Goal: Task Accomplishment & Management: Manage account settings

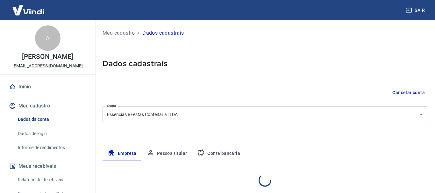
select select "PI"
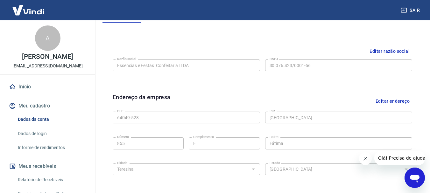
scroll to position [139, 0]
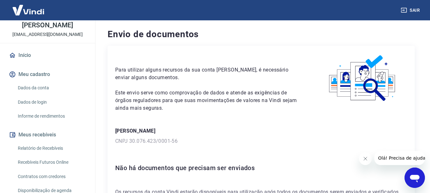
scroll to position [32, 0]
click at [44, 94] on link "Dados da conta" at bounding box center [51, 87] width 72 height 13
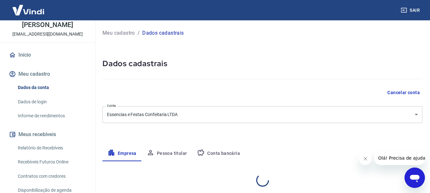
select select "PI"
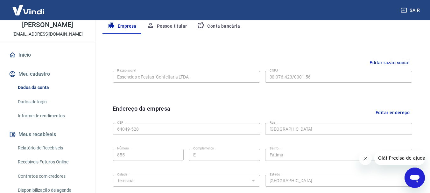
click at [229, 24] on button "Conta bancária" at bounding box center [218, 26] width 53 height 15
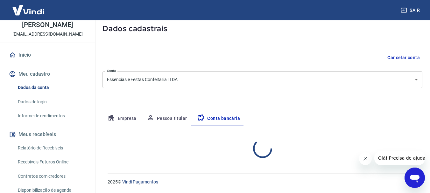
select select "1"
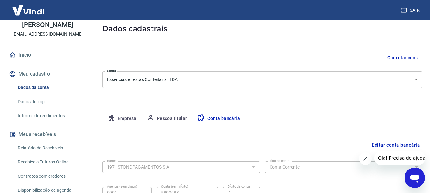
scroll to position [97, 0]
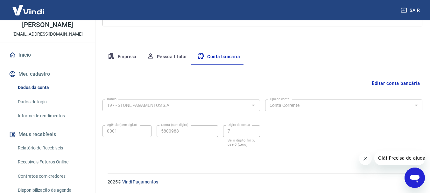
click at [35, 81] on button "Meu cadastro" at bounding box center [48, 74] width 80 height 14
click at [35, 79] on button "Meu cadastro" at bounding box center [48, 74] width 80 height 14
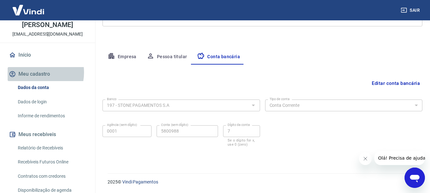
click at [35, 79] on button "Meu cadastro" at bounding box center [48, 74] width 80 height 14
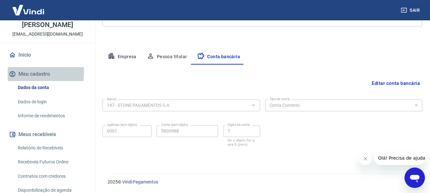
click at [35, 79] on button "Meu cadastro" at bounding box center [48, 74] width 80 height 14
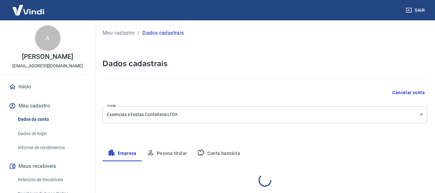
select select "PI"
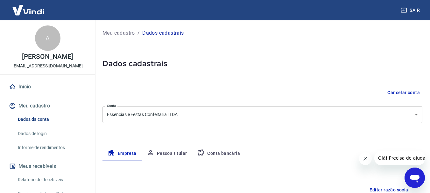
click at [45, 113] on button "Meu cadastro" at bounding box center [48, 106] width 80 height 14
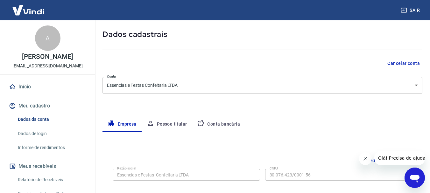
scroll to position [32, 0]
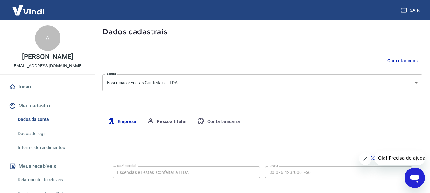
click at [168, 127] on button "Pessoa titular" at bounding box center [167, 121] width 51 height 15
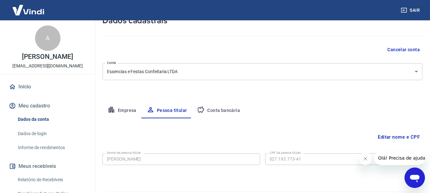
scroll to position [61, 0]
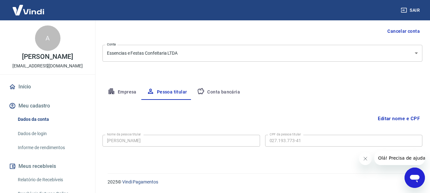
click at [395, 119] on button "Editar nome e CPF" at bounding box center [399, 119] width 47 height 12
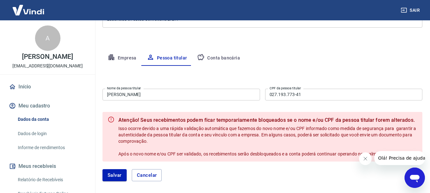
scroll to position [125, 0]
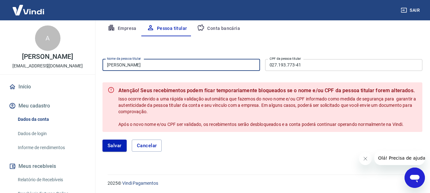
drag, startPoint x: 118, startPoint y: 67, endPoint x: 94, endPoint y: 66, distance: 23.9
type input "K"
